Goal: Transaction & Acquisition: Register for event/course

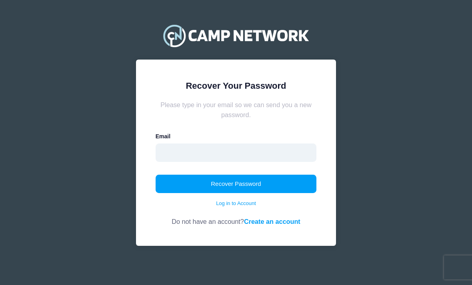
click at [166, 150] on input "email" at bounding box center [235, 152] width 161 height 18
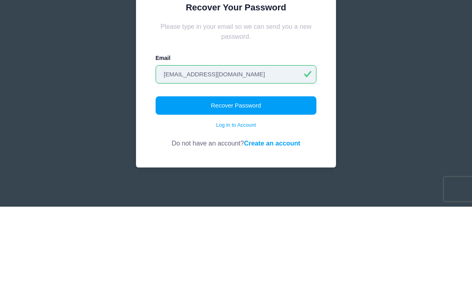
type input "[EMAIL_ADDRESS][DOMAIN_NAME]"
click at [176, 175] on button "Recover Password" at bounding box center [235, 184] width 161 height 18
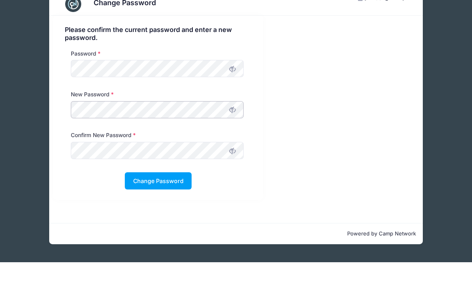
scroll to position [15, 0]
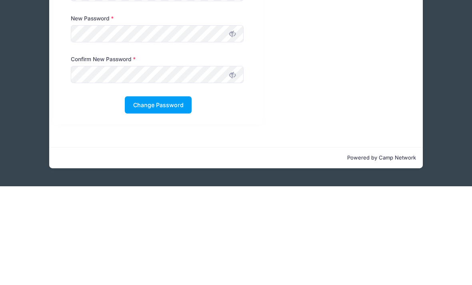
click at [147, 195] on button "Change Password" at bounding box center [158, 203] width 67 height 17
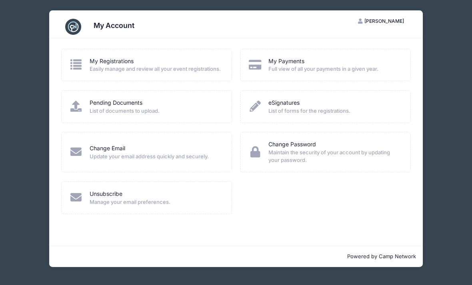
click at [390, 24] on button "RL Rory Lafferty" at bounding box center [381, 21] width 60 height 14
click at [35, 165] on div "My Account RL Rory Lafferty My Account Logout My Registrations Easily manage an…" at bounding box center [236, 138] width 448 height 277
click at [98, 64] on link "My Registrations" at bounding box center [112, 61] width 44 height 8
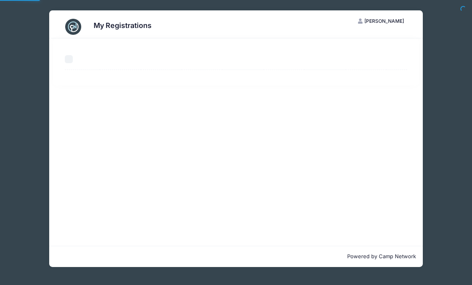
select select "50"
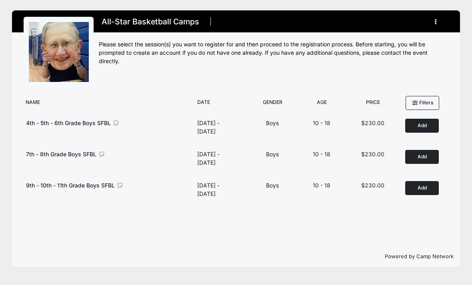
click at [424, 156] on button "Add to Cart" at bounding box center [422, 157] width 34 height 14
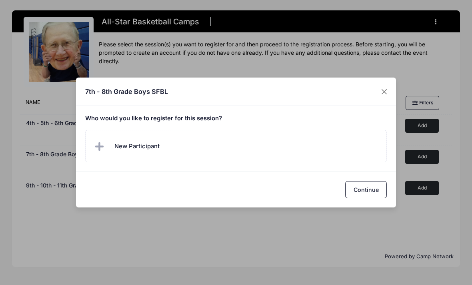
click at [94, 144] on span at bounding box center [101, 146] width 16 height 16
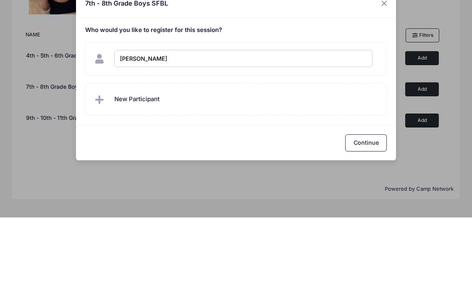
type input "[PERSON_NAME]"
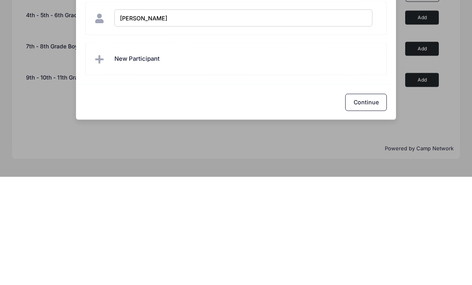
click at [374, 202] on button "Continue" at bounding box center [366, 210] width 42 height 17
checkbox input "true"
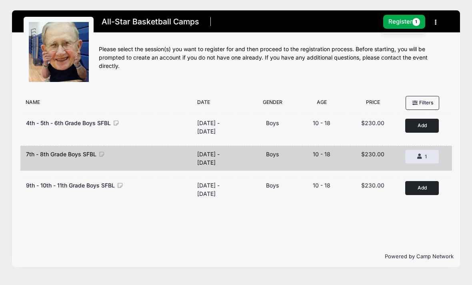
click at [400, 15] on button "Register 1" at bounding box center [404, 22] width 42 height 14
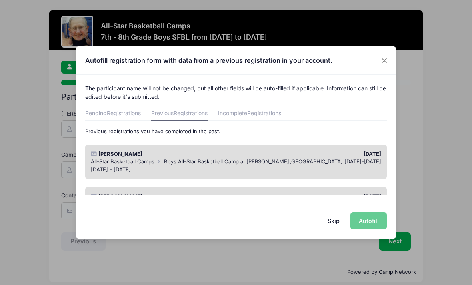
click at [379, 223] on div "Skip Autofill" at bounding box center [236, 221] width 320 height 36
click at [372, 219] on div "Skip Autofill" at bounding box center [236, 221] width 320 height 36
click at [372, 217] on div "Skip Autofill" at bounding box center [236, 221] width 320 height 36
click at [108, 157] on div "[PERSON_NAME]" at bounding box center [161, 154] width 149 height 8
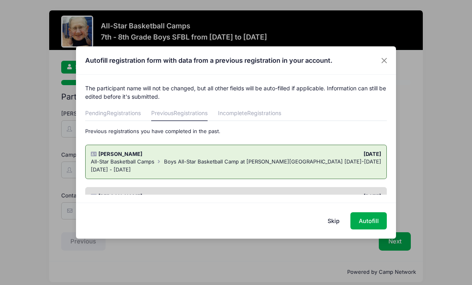
click at [373, 223] on button "Autofill" at bounding box center [368, 220] width 36 height 17
type input "[EMAIL_ADDRESS][DOMAIN_NAME]"
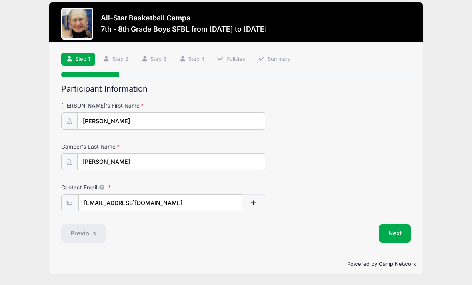
scroll to position [15, 0]
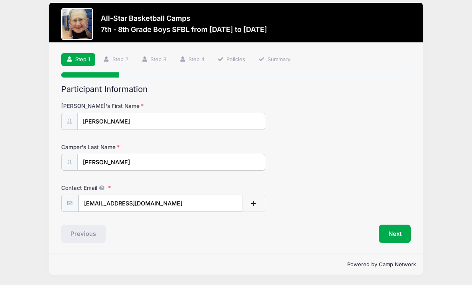
click at [403, 225] on button "Next" at bounding box center [394, 234] width 32 height 18
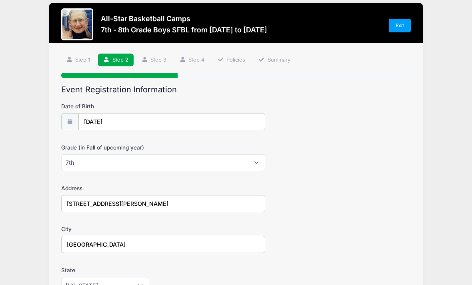
scroll to position [9, 0]
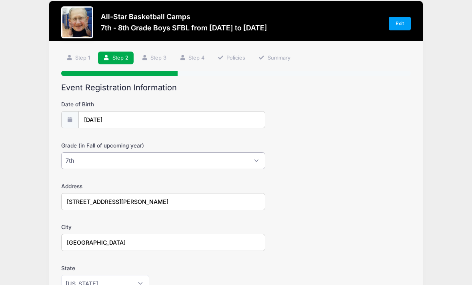
click at [261, 160] on select "Please Select 1st 2nd 3rd 4th 5th 6th 7th 8th 9th 10th 11th 12th" at bounding box center [163, 161] width 204 height 17
select select "8th"
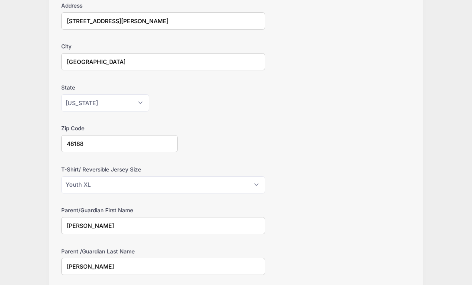
scroll to position [191, 0]
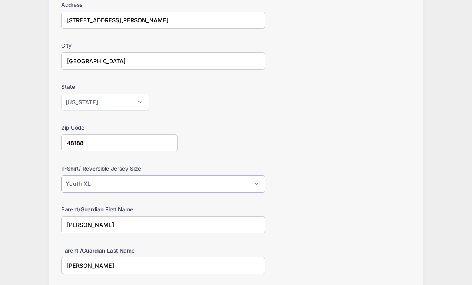
click at [263, 186] on select "Please Select Youth Large Youth XL Adult Small Adult Medium Adult Large Adult XL" at bounding box center [163, 183] width 204 height 17
select select "Adult Medium"
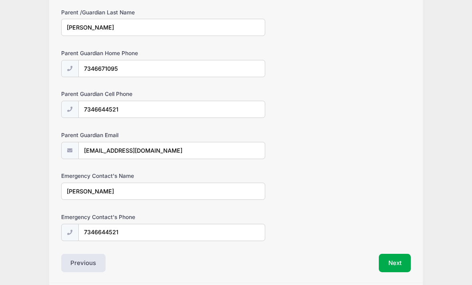
scroll to position [429, 0]
click at [399, 259] on button "Next" at bounding box center [394, 263] width 32 height 18
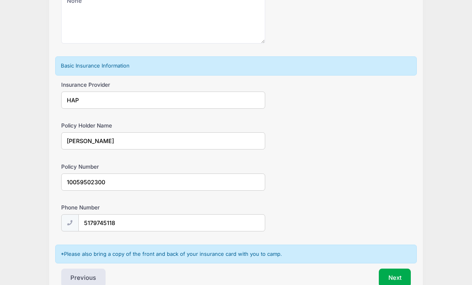
scroll to position [476, 0]
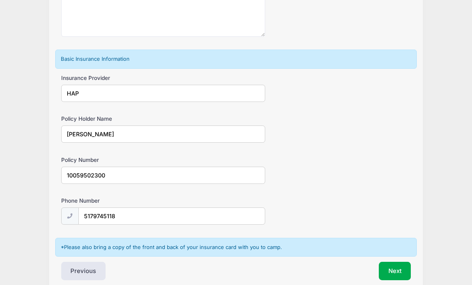
click at [405, 262] on button "Next" at bounding box center [394, 271] width 32 height 18
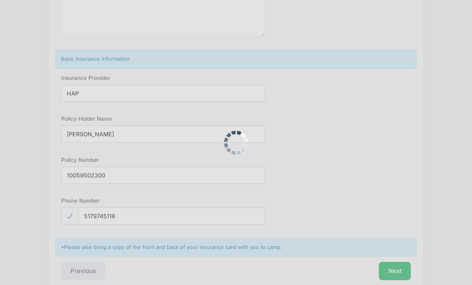
scroll to position [0, 0]
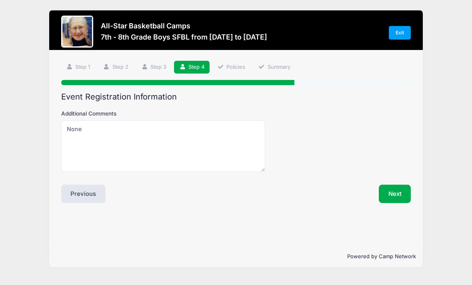
click at [398, 197] on button "Next" at bounding box center [394, 194] width 32 height 18
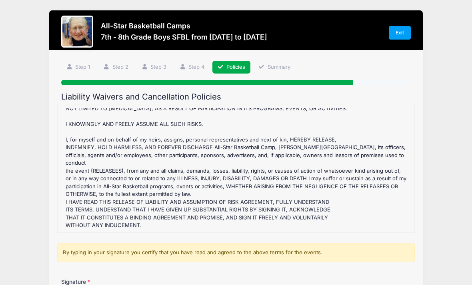
scroll to position [229, 0]
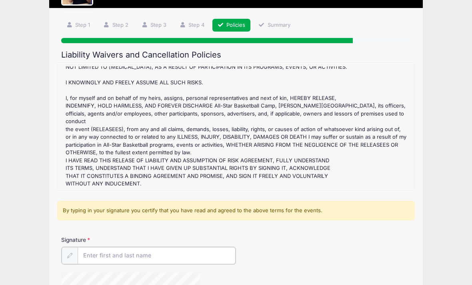
click at [88, 250] on input "Signature" at bounding box center [157, 255] width 158 height 17
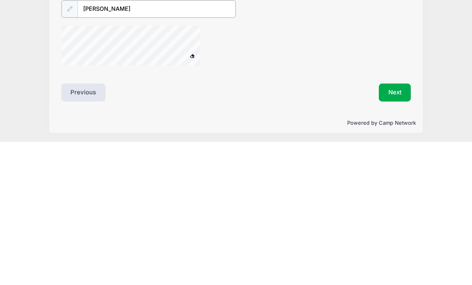
scroll to position [146, 0]
type input "[PERSON_NAME]"
click at [394, 225] on button "Next" at bounding box center [394, 234] width 32 height 18
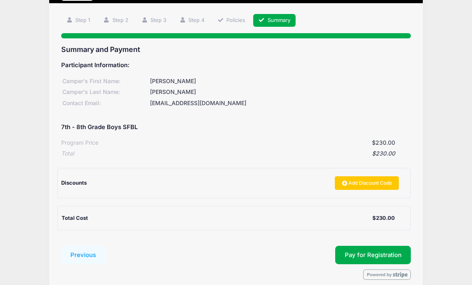
scroll to position [54, 0]
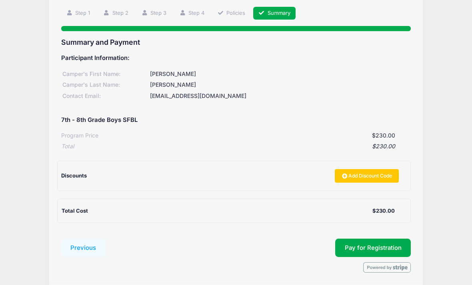
click at [372, 247] on span "Pay for Registration" at bounding box center [372, 247] width 57 height 7
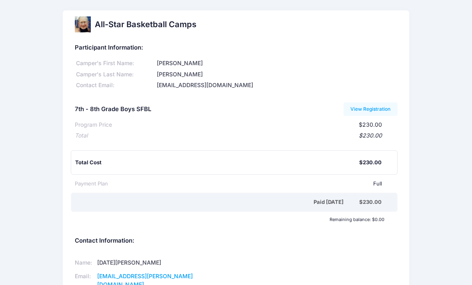
click at [1, 177] on div "All-Star Basketball Camps Participant Information: Camper's First Name: Brady C…" at bounding box center [236, 171] width 472 height 322
